Goal: Task Accomplishment & Management: Manage account settings

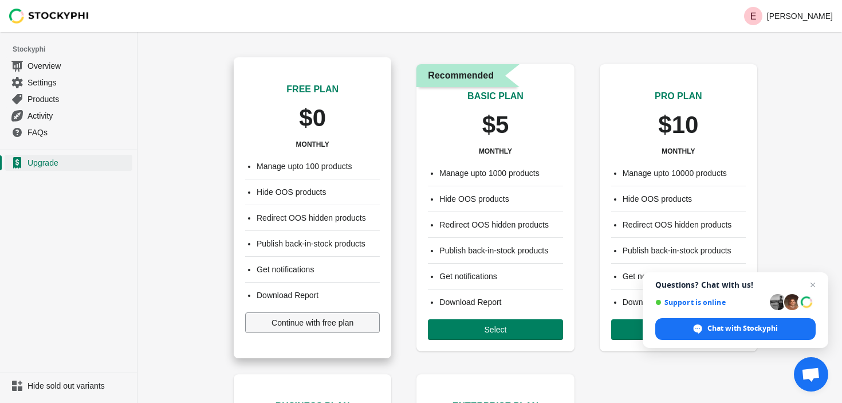
click at [329, 318] on span "Continue with free plan" at bounding box center [312, 322] width 82 height 9
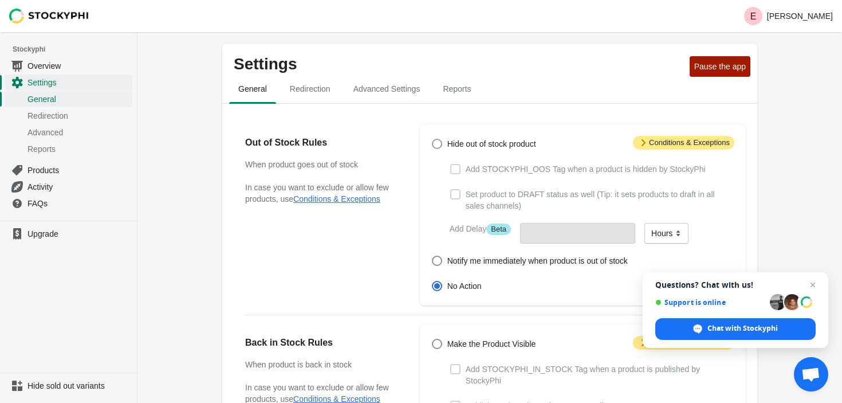
click at [441, 141] on span at bounding box center [437, 144] width 10 height 10
click at [432, 139] on input "Hide out of stock product" at bounding box center [432, 139] width 1 height 1
radio input "true"
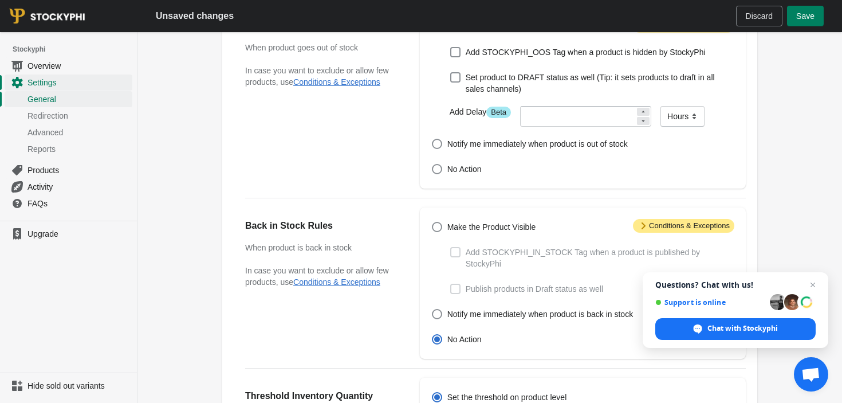
scroll to position [119, 0]
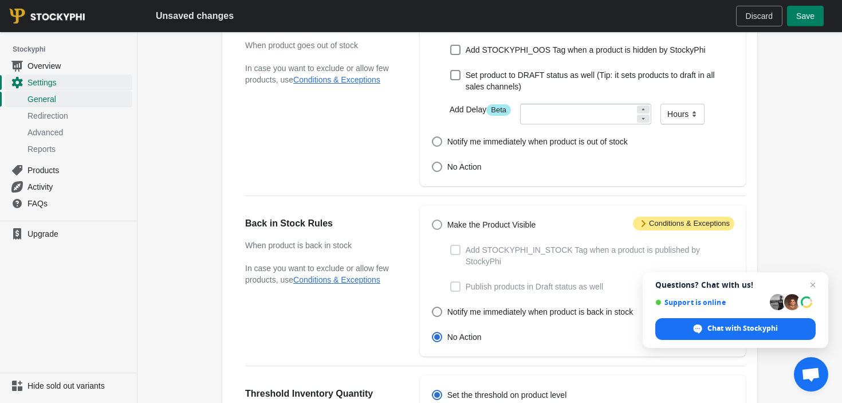
click at [436, 222] on span at bounding box center [437, 224] width 10 height 10
click at [432, 220] on input "Make the Product Visible" at bounding box center [432, 219] width 1 height 1
radio input "true"
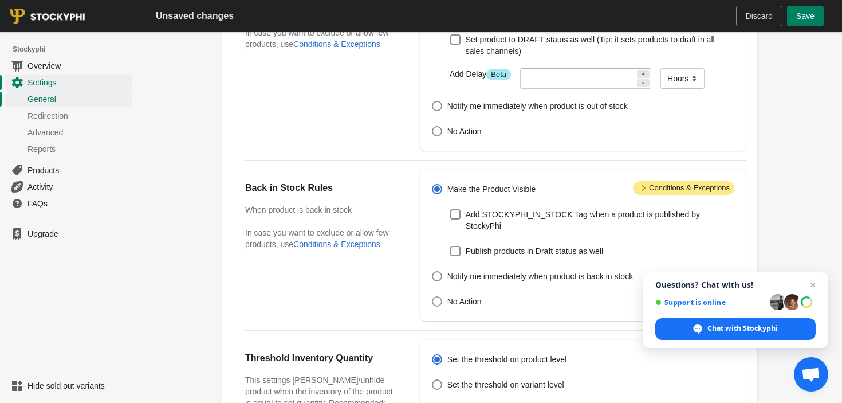
scroll to position [134, 0]
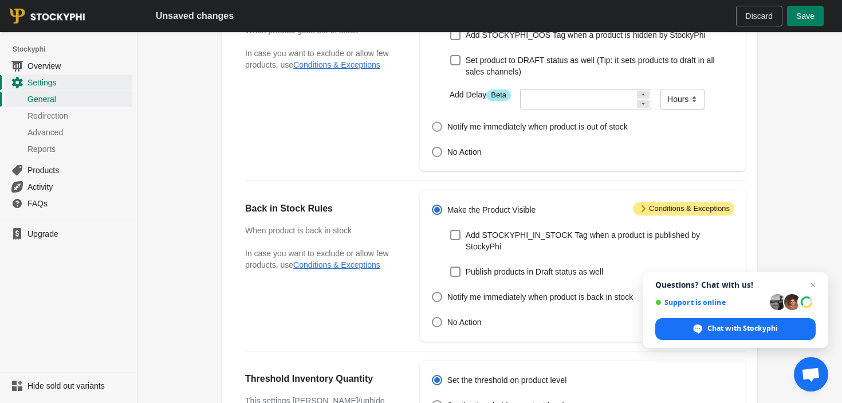
click at [441, 131] on span at bounding box center [437, 126] width 10 height 10
click at [432, 122] on input "Notify me immediately when product is out of stock" at bounding box center [432, 121] width 1 height 1
radio input "true"
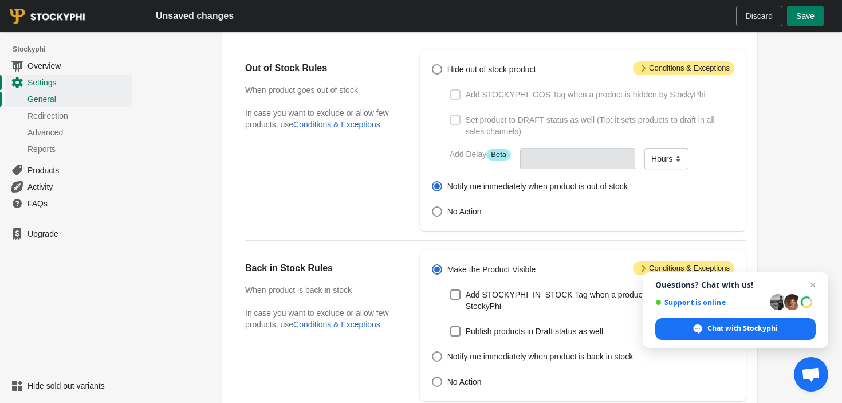
scroll to position [73, 0]
click at [443, 73] on label "Hide out of stock product" at bounding box center [483, 70] width 105 height 16
click at [432, 66] on input "Hide out of stock product" at bounding box center [432, 65] width 1 height 1
radio input "true"
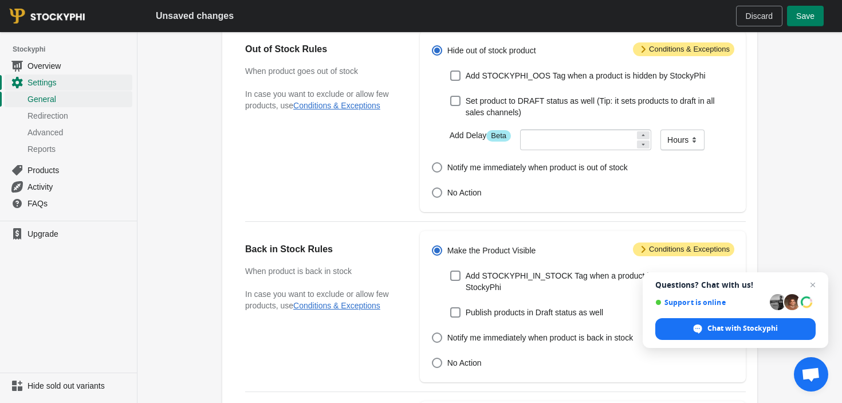
scroll to position [90, 0]
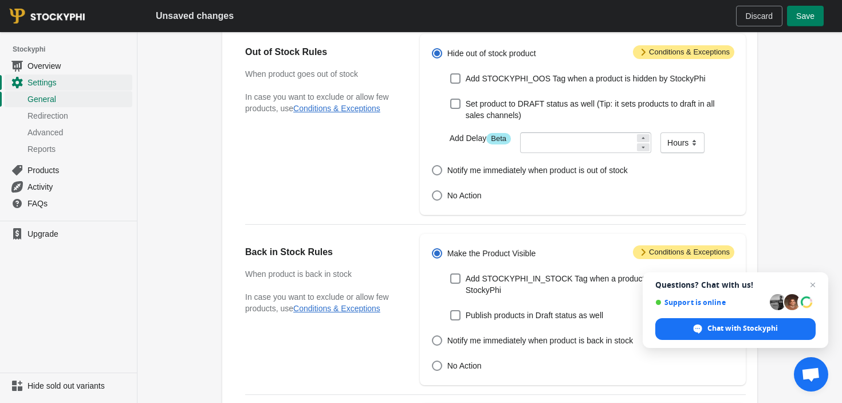
click at [661, 51] on span "Attention Conditions & Exceptions" at bounding box center [683, 52] width 101 height 14
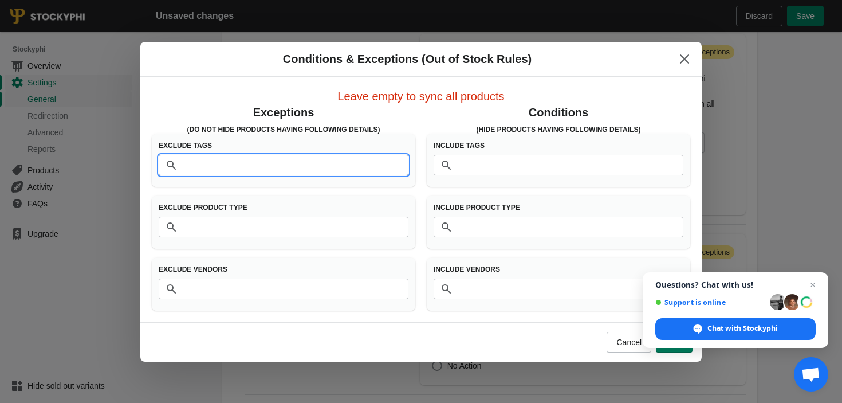
click at [285, 174] on input "Tags" at bounding box center [295, 165] width 227 height 21
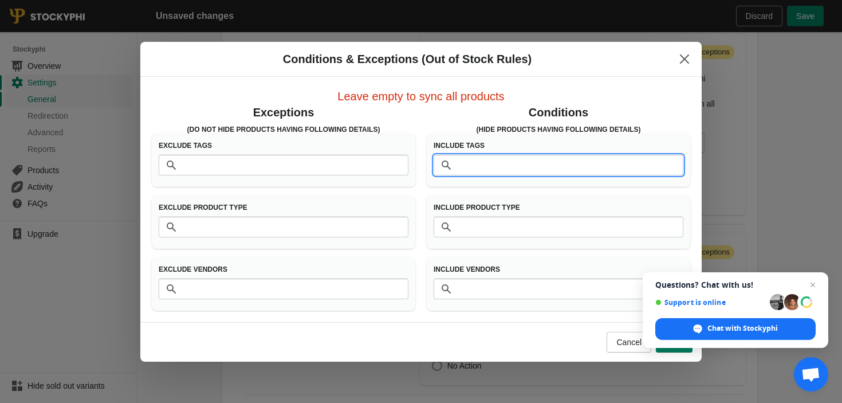
click at [466, 162] on input "Tags" at bounding box center [569, 165] width 227 height 21
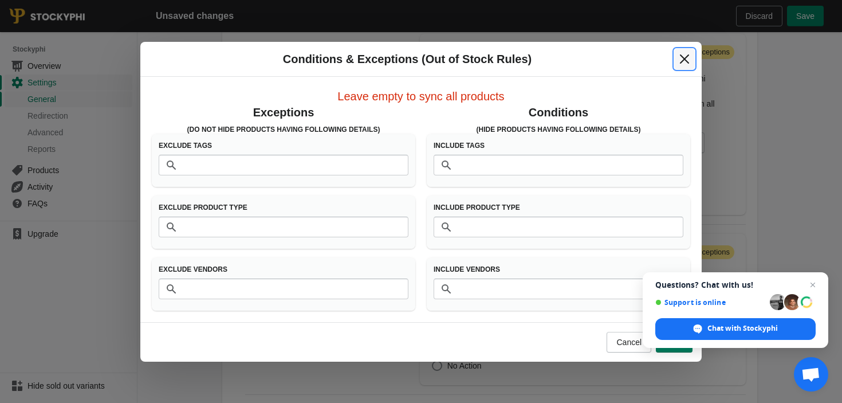
click at [688, 54] on icon "Close" at bounding box center [684, 58] width 9 height 9
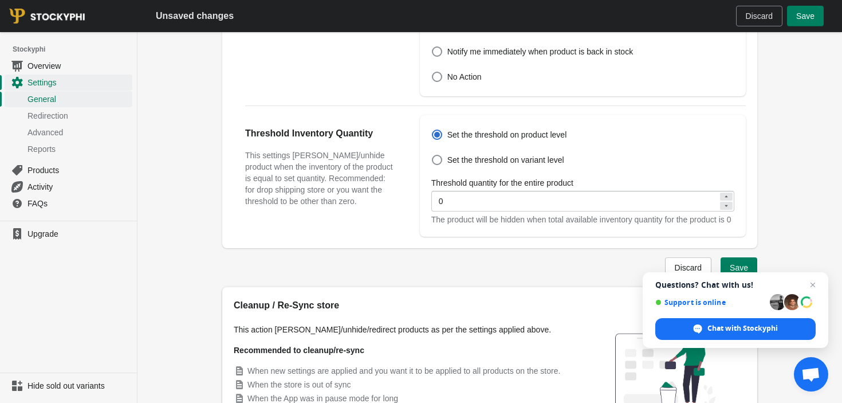
scroll to position [377, 0]
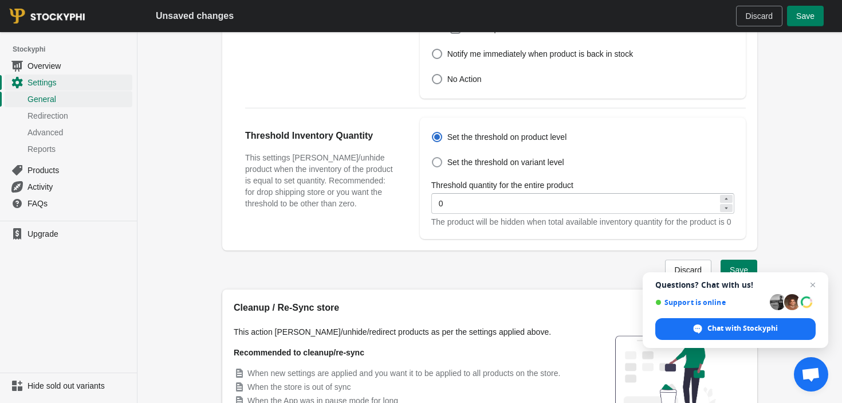
click at [502, 162] on span "Set the threshold on variant level" at bounding box center [505, 161] width 117 height 11
click at [432, 158] on input "Set the threshold on variant level" at bounding box center [432, 157] width 1 height 1
radio input "true"
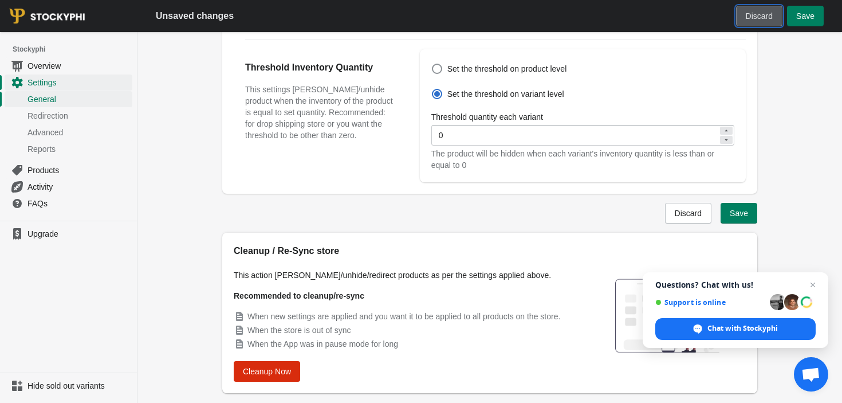
click at [754, 19] on span "Discard" at bounding box center [759, 15] width 27 height 9
radio input "false"
radio input "true"
radio input "false"
radio input "true"
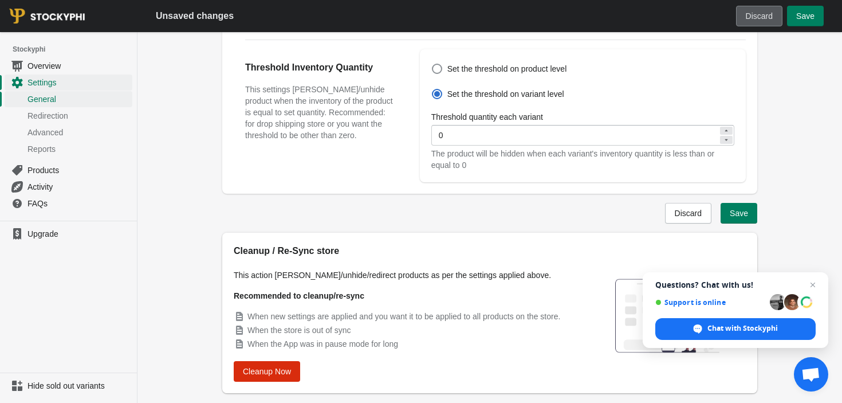
radio input "true"
